Goal: Task Accomplishment & Management: Manage account settings

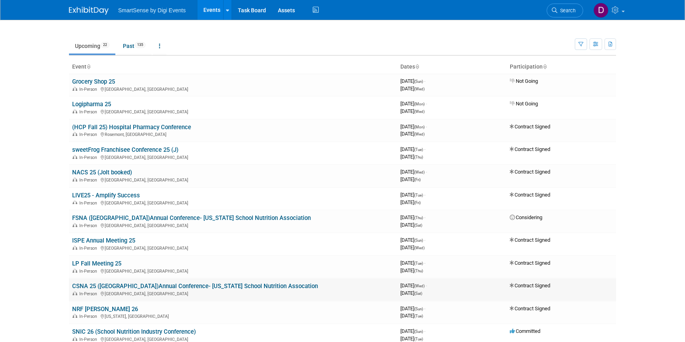
click at [99, 285] on link "CSNA 25 ([GEOGRAPHIC_DATA])Annual Conference- [US_STATE] School Nutrition Assoc…" at bounding box center [195, 286] width 246 height 7
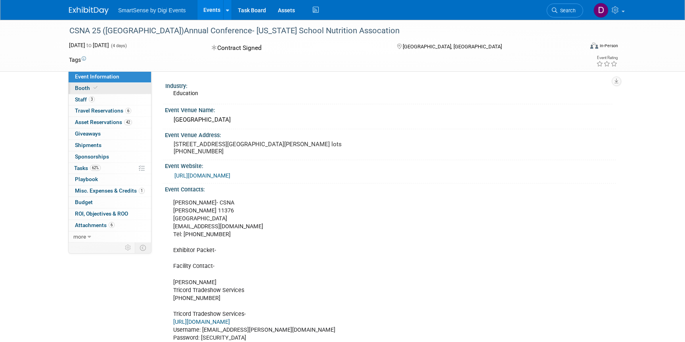
click at [81, 85] on span "Booth" at bounding box center [87, 88] width 24 height 6
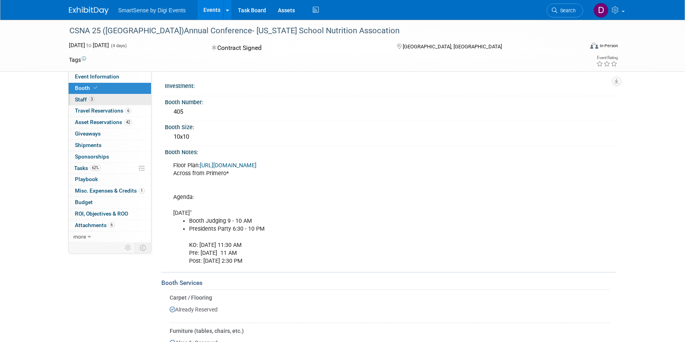
click at [85, 99] on span "Staff 3" at bounding box center [85, 99] width 20 height 6
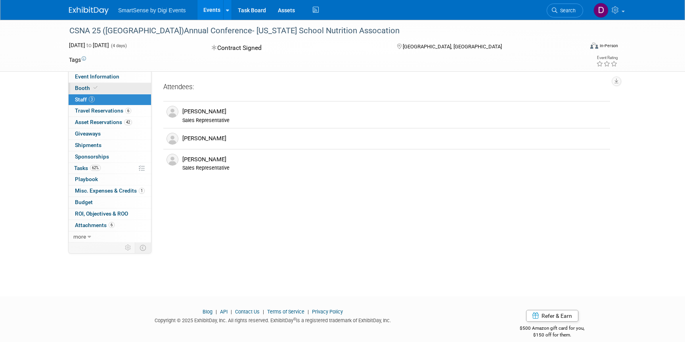
click at [80, 86] on span "Booth" at bounding box center [87, 88] width 24 height 6
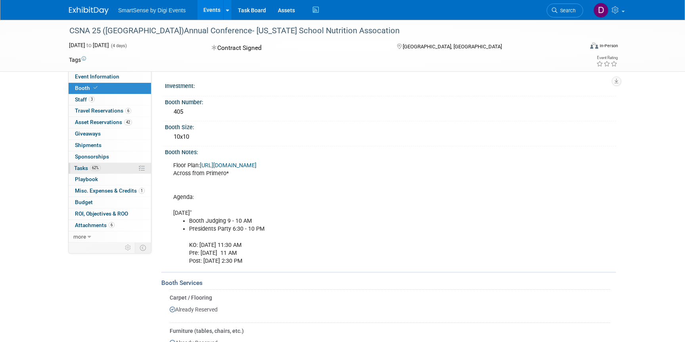
click at [86, 169] on span "Tasks 62%" at bounding box center [87, 168] width 27 height 6
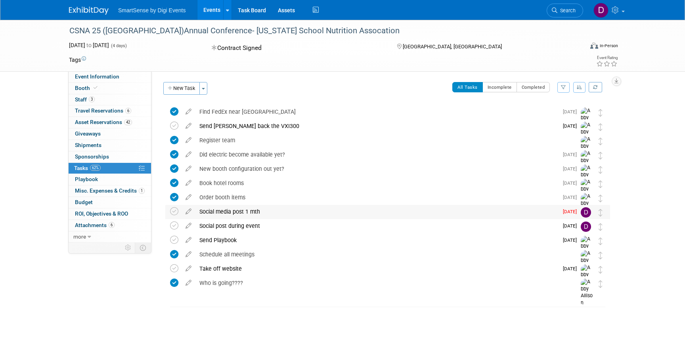
click at [234, 212] on div "Social media post 1 mth" at bounding box center [376, 211] width 363 height 13
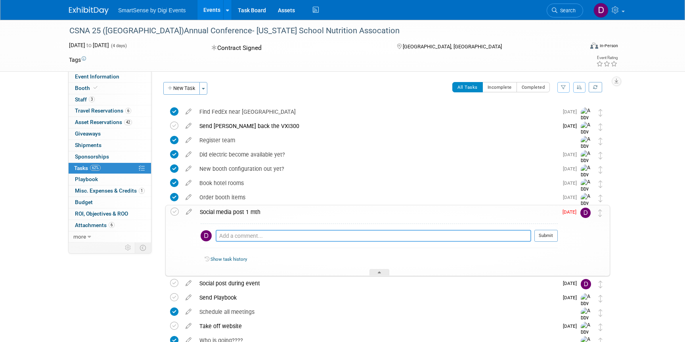
click at [236, 237] on textarea at bounding box center [373, 236] width 315 height 12
paste textarea "[URL][DOMAIN_NAME]"
type textarea "[URL][DOMAIN_NAME]"
click at [550, 237] on button "Submit" at bounding box center [545, 236] width 23 height 12
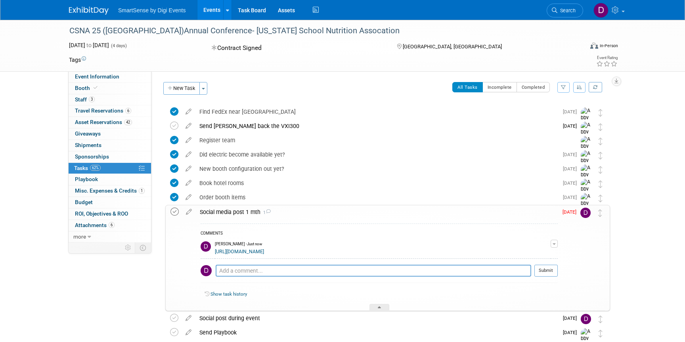
click at [174, 212] on icon at bounding box center [174, 212] width 8 height 8
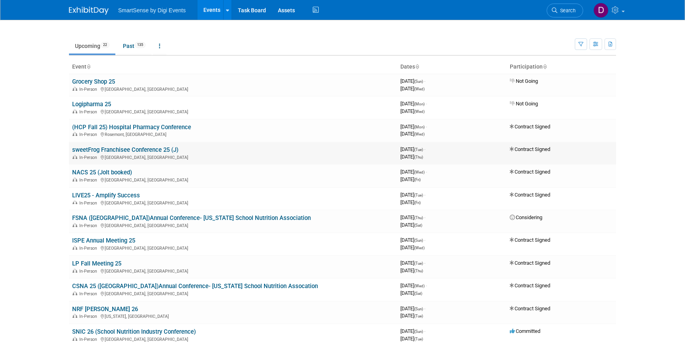
click at [77, 151] on link "sweetFrog Franchisee Conference 25 (J)" at bounding box center [125, 149] width 106 height 7
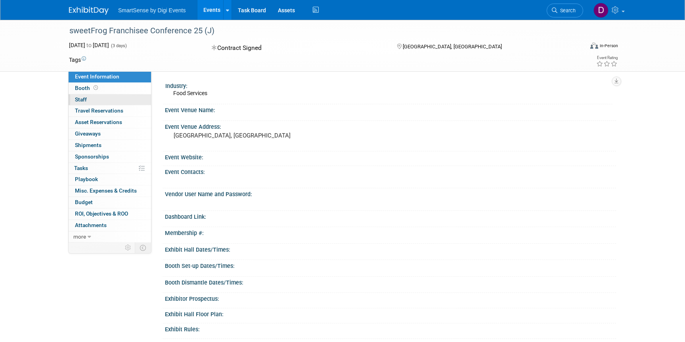
click at [87, 100] on link "0 Staff 0" at bounding box center [110, 99] width 82 height 11
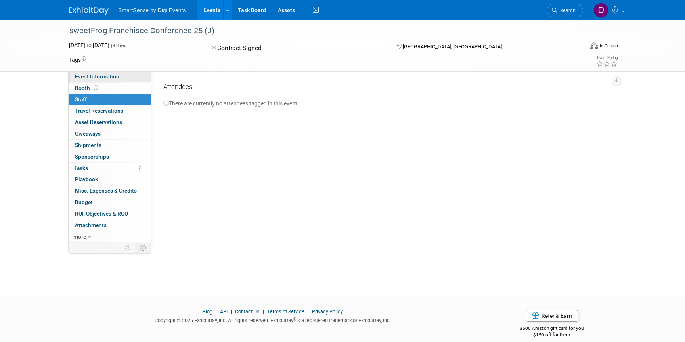
click at [95, 76] on span "Event Information" at bounding box center [97, 76] width 44 height 6
